Goal: Transaction & Acquisition: Purchase product/service

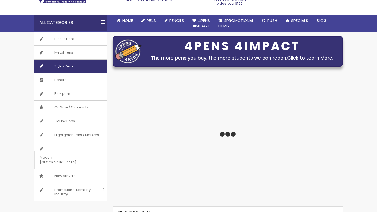
click at [76, 66] on span "Stylus Pens" at bounding box center [64, 67] width 30 height 14
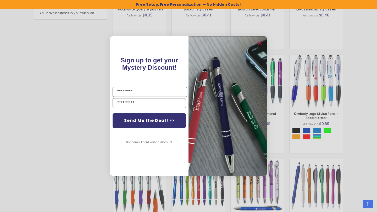
scroll to position [351, 0]
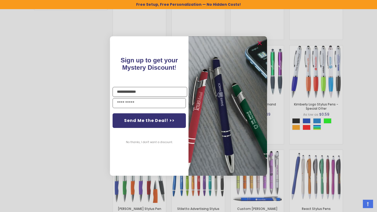
type input "**********"
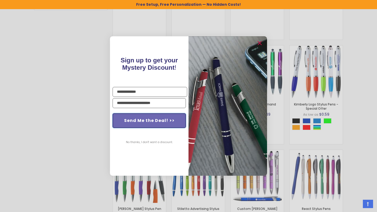
click at [161, 116] on button "Send Me the Deal! >>" at bounding box center [148, 120] width 73 height 15
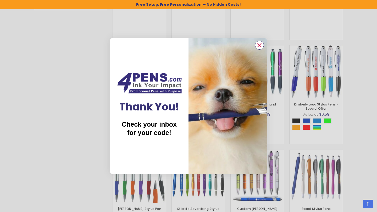
click at [258, 47] on icon "Close dialog" at bounding box center [259, 45] width 3 height 3
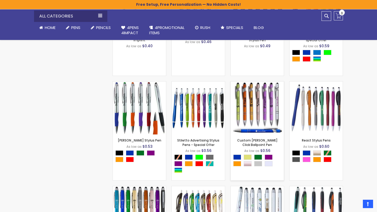
scroll to position [421, 0]
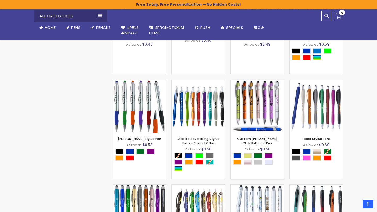
click at [264, 105] on img at bounding box center [256, 106] width 53 height 53
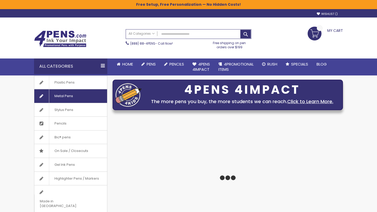
click at [64, 96] on span "Metal Pens" at bounding box center [63, 96] width 29 height 14
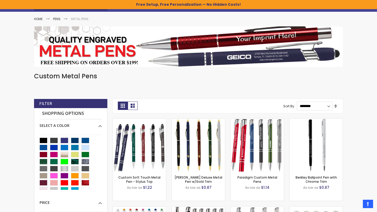
scroll to position [64, 0]
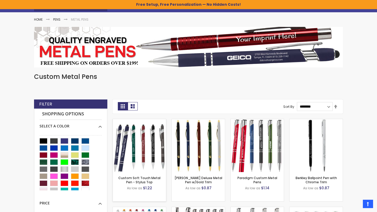
click at [148, 157] on img at bounding box center [139, 145] width 53 height 53
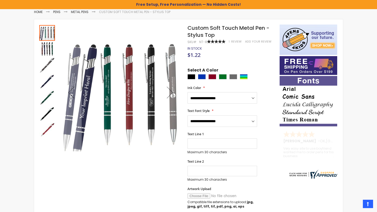
scroll to position [81, 0]
